Goal: Task Accomplishment & Management: Complete application form

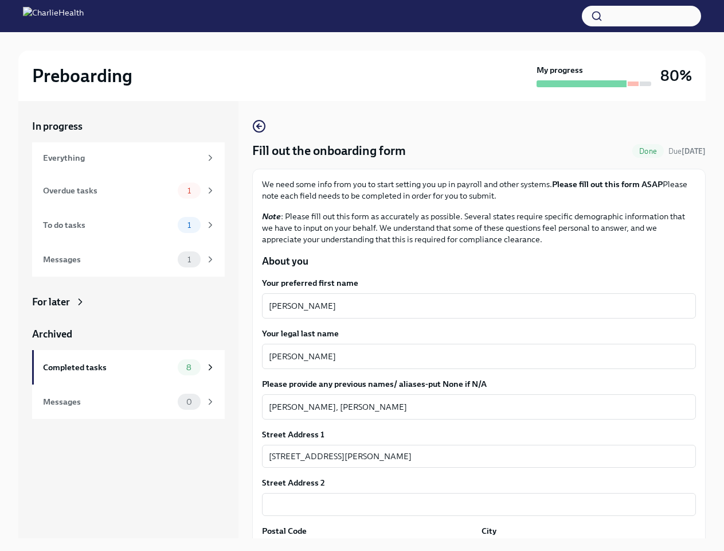
click at [642, 16] on button "button" at bounding box center [641, 16] width 119 height 21
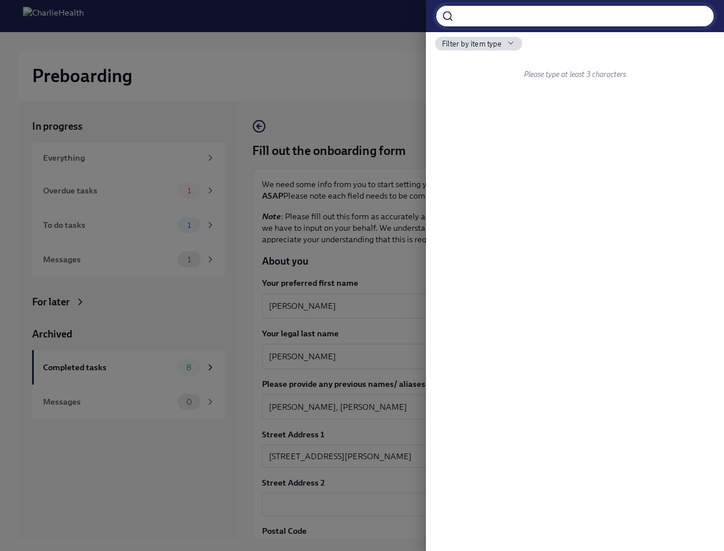
click at [474, 306] on div at bounding box center [362, 275] width 724 height 551
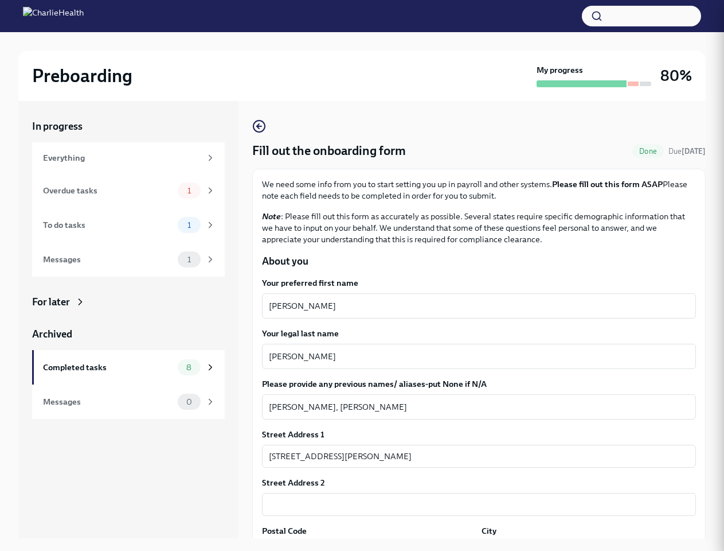
click at [474, 356] on textarea "[PERSON_NAME]" at bounding box center [479, 356] width 420 height 14
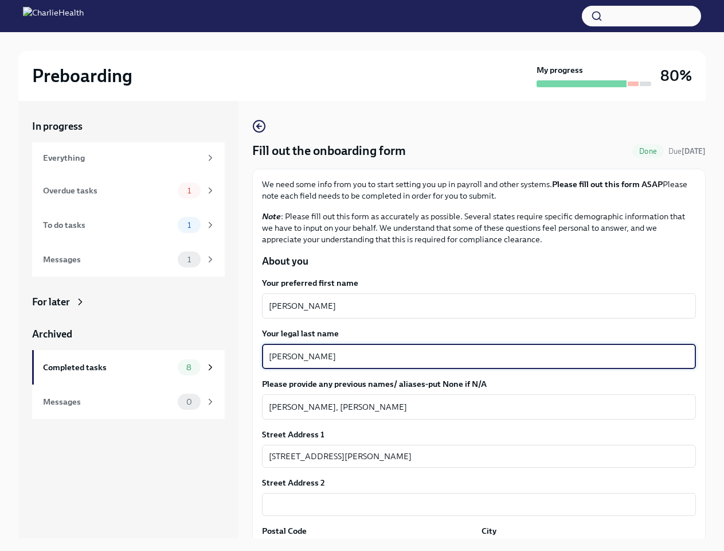
click at [474, 407] on textarea "[PERSON_NAME], [PERSON_NAME]" at bounding box center [479, 407] width 420 height 14
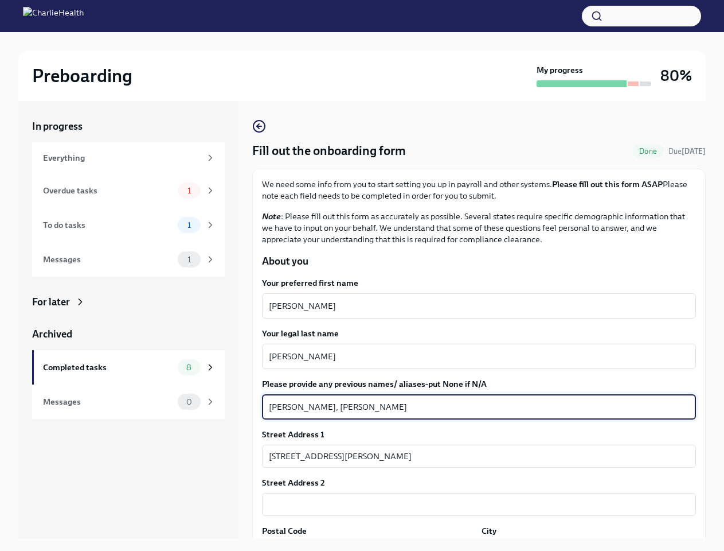
click at [474, 456] on input "[STREET_ADDRESS][PERSON_NAME]" at bounding box center [479, 455] width 434 height 23
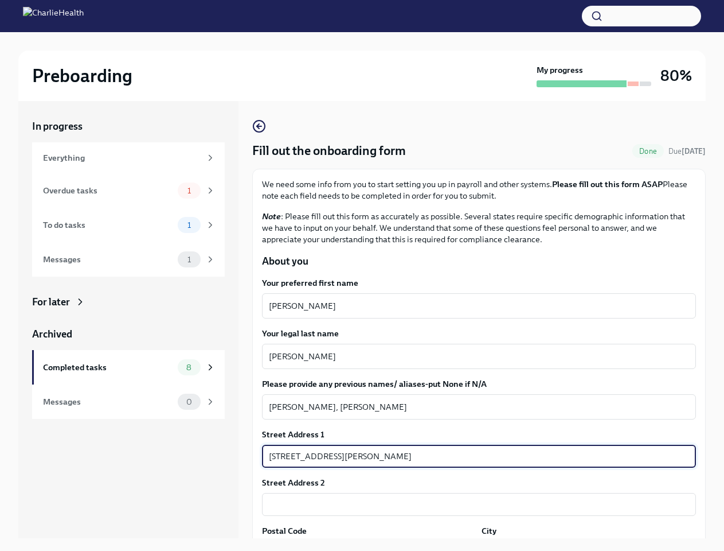
click at [474, 504] on input "text" at bounding box center [479, 504] width 434 height 23
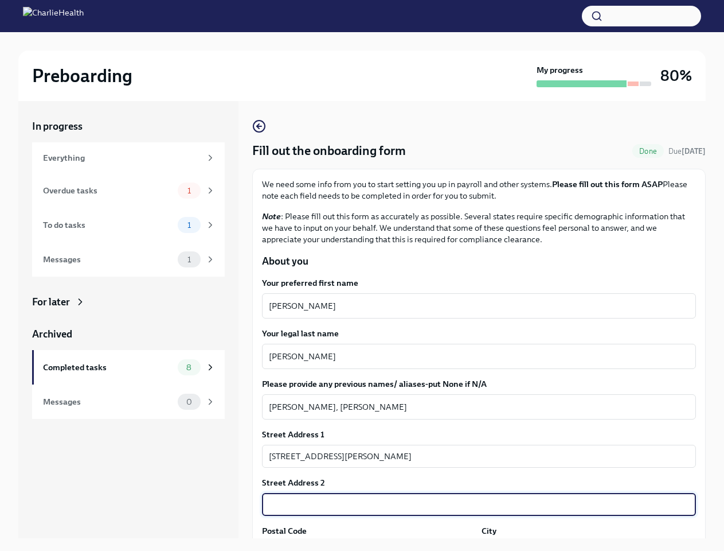
click at [367, 545] on div "In progress Everything Overdue tasks 1 To do tasks 1 Messages 1 For later Archi…" at bounding box center [362, 328] width 688 height 455
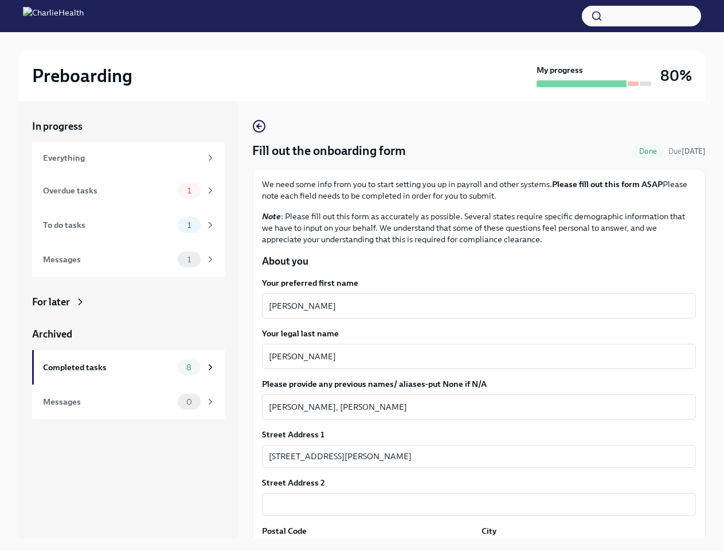
click at [581, 545] on div "In progress Everything Overdue tasks 1 To do tasks 1 Messages 1 For later Archi…" at bounding box center [362, 328] width 688 height 455
